Goal: Book appointment/travel/reservation

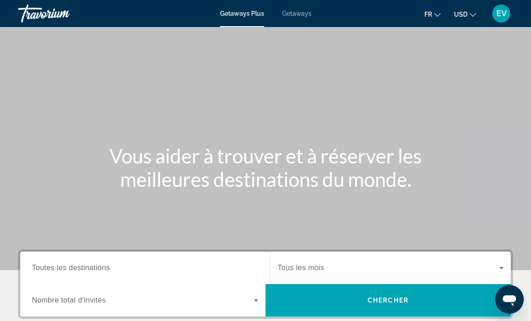
click at [455, 17] on span "USD" at bounding box center [461, 14] width 14 height 7
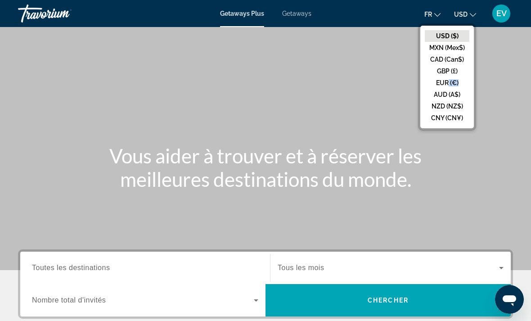
drag, startPoint x: 445, startPoint y: 89, endPoint x: 444, endPoint y: 85, distance: 4.6
click at [444, 85] on ul "USD ($) MXN (Mex$) CAD (Can$) GBP (£) EUR (€) AUD (A$) NZD (NZ$) CNY (CN¥)" at bounding box center [448, 77] width 54 height 103
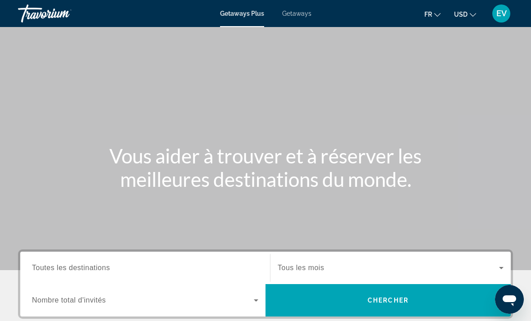
click at [444, 85] on div "Main content" at bounding box center [265, 135] width 531 height 270
click at [300, 16] on span "Getaways" at bounding box center [296, 13] width 29 height 7
click at [454, 17] on span "USD" at bounding box center [461, 14] width 14 height 7
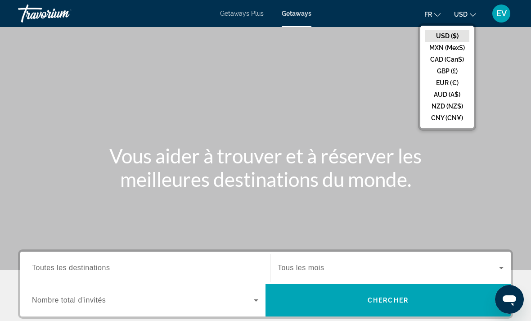
click at [448, 80] on button "EUR (€)" at bounding box center [447, 83] width 45 height 12
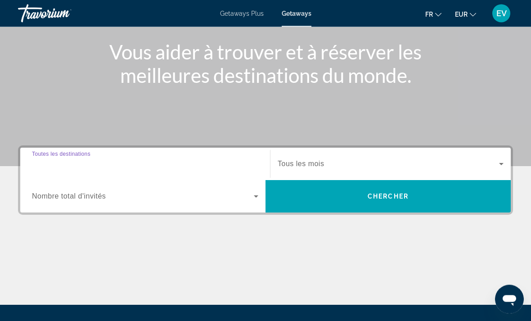
drag, startPoint x: 224, startPoint y: 168, endPoint x: 224, endPoint y: 103, distance: 65.3
click at [224, 168] on input "Destination Toutes les destinations" at bounding box center [145, 164] width 226 height 11
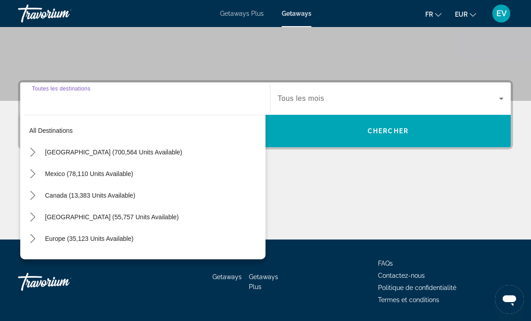
click at [323, 92] on div "Search widget" at bounding box center [391, 98] width 226 height 25
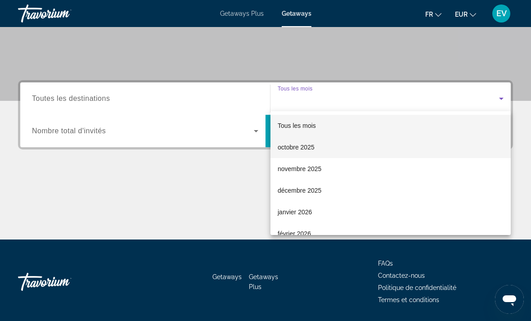
click at [314, 154] on mat-option "octobre 2025" at bounding box center [391, 147] width 240 height 22
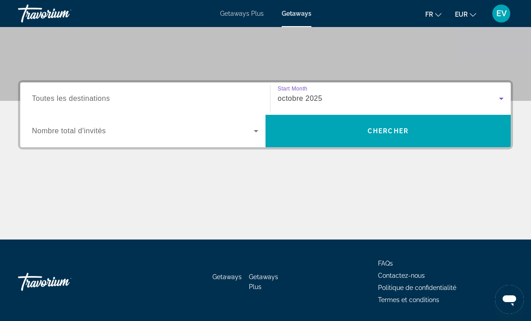
click at [224, 133] on span "Search widget" at bounding box center [143, 131] width 222 height 11
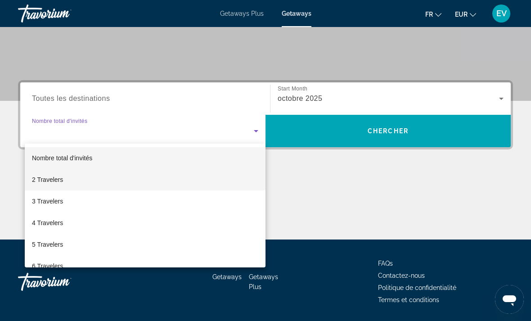
click at [184, 178] on mat-option "2 Travelers" at bounding box center [145, 180] width 241 height 22
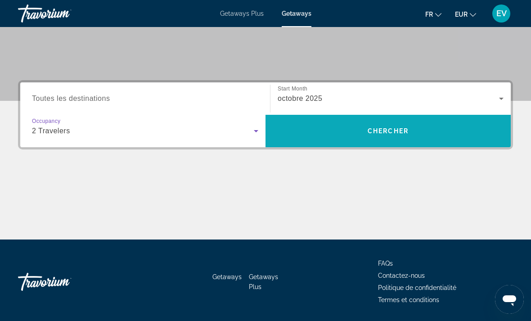
click at [294, 143] on span "Search" at bounding box center [388, 131] width 245 height 32
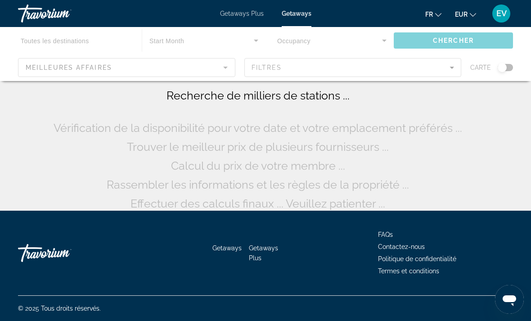
scroll to position [18, 0]
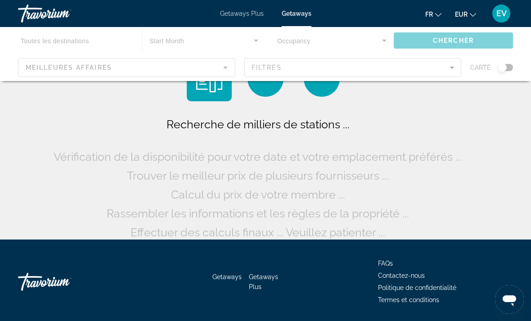
click at [321, 92] on div "Main content" at bounding box center [322, 79] width 36 height 36
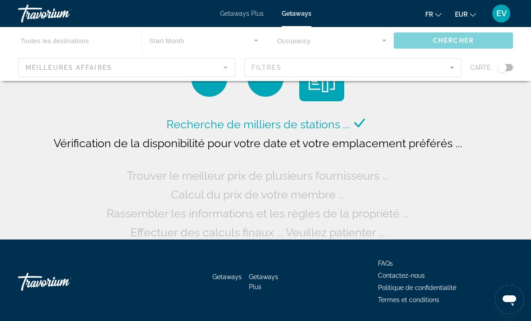
click at [320, 88] on div "Main content" at bounding box center [321, 78] width 45 height 45
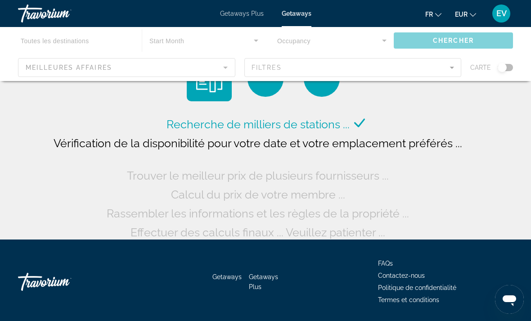
click at [320, 88] on div "Main content" at bounding box center [322, 79] width 36 height 36
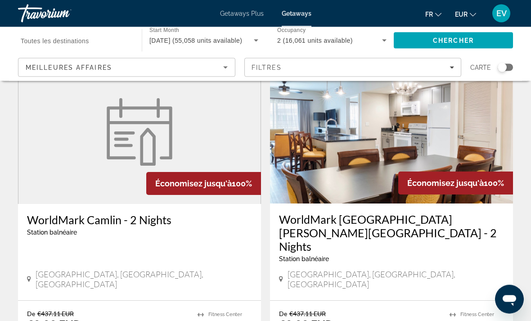
scroll to position [698, 0]
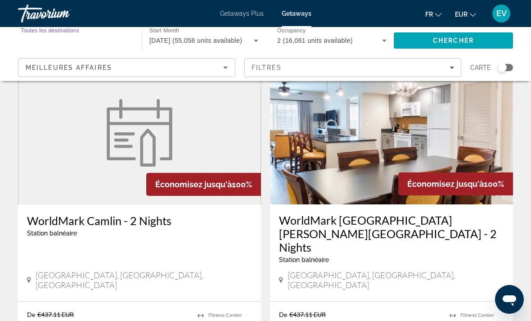
click at [115, 42] on input "Destination Toutes les destinations" at bounding box center [75, 41] width 109 height 11
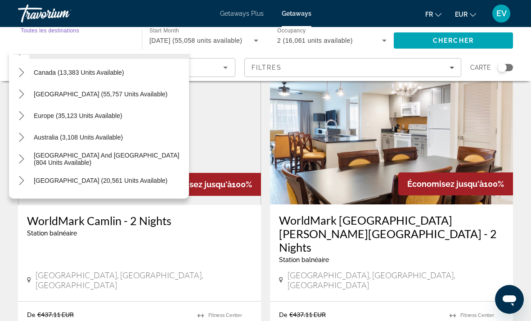
scroll to position [62, 0]
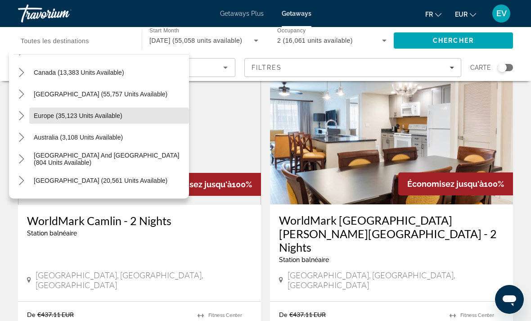
click at [101, 115] on span "Europe (35,123 units available)" at bounding box center [78, 115] width 89 height 7
type input "**********"
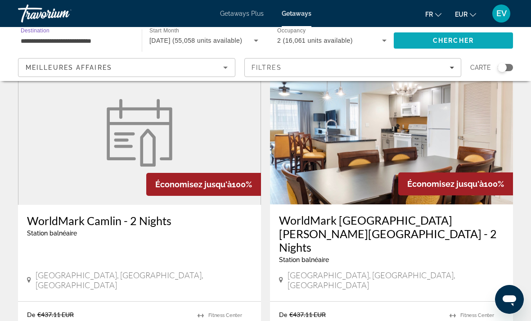
click at [439, 38] on span "Chercher" at bounding box center [453, 40] width 41 height 7
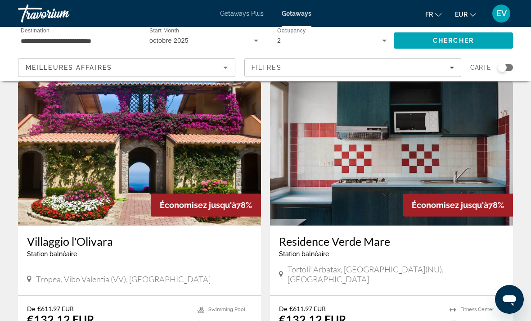
scroll to position [1568, 0]
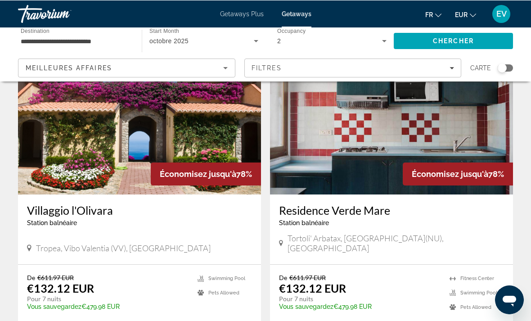
click at [180, 208] on h3 "Villaggio l'Olivara" at bounding box center [139, 210] width 225 height 14
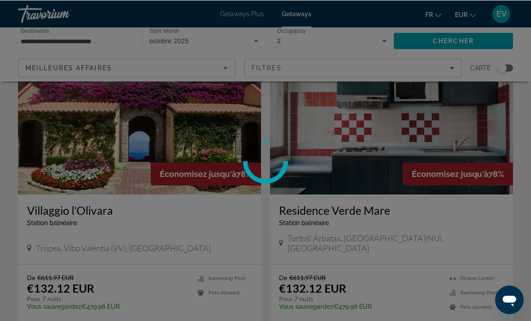
scroll to position [1593, 0]
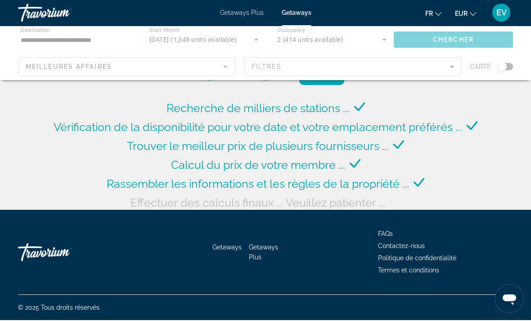
scroll to position [33, 0]
